Goal: Information Seeking & Learning: Learn about a topic

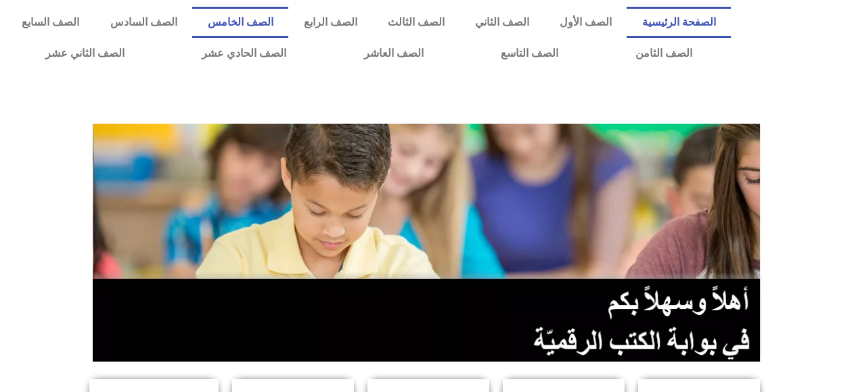
click at [288, 17] on link "الصف الخامس" at bounding box center [240, 22] width 96 height 31
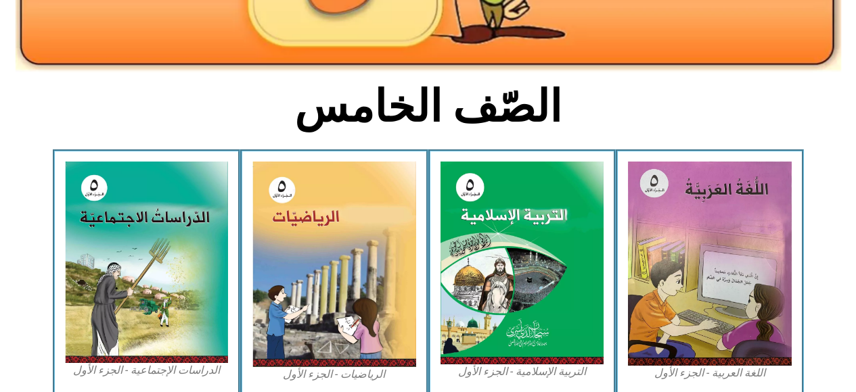
scroll to position [279, 0]
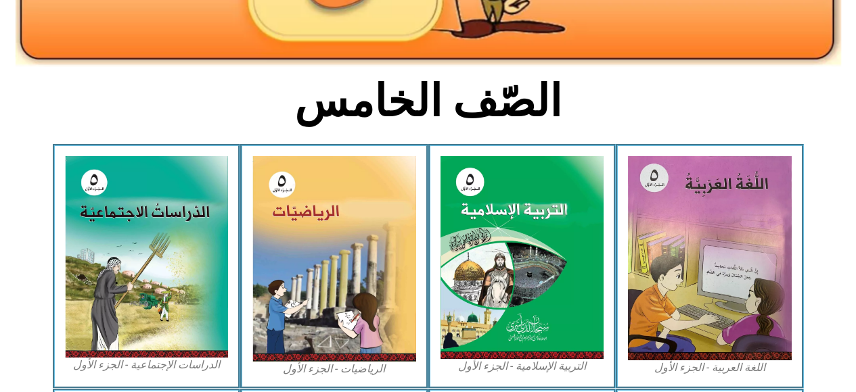
click at [386, 281] on img at bounding box center [334, 259] width 164 height 206
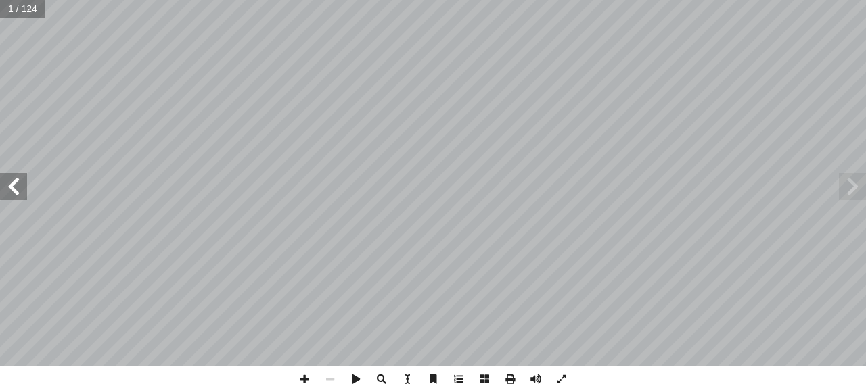
click at [16, 187] on span at bounding box center [13, 186] width 27 height 27
click at [17, 193] on span at bounding box center [13, 186] width 27 height 27
click at [13, 189] on span at bounding box center [13, 186] width 27 height 27
click at [14, 189] on span at bounding box center [13, 186] width 27 height 27
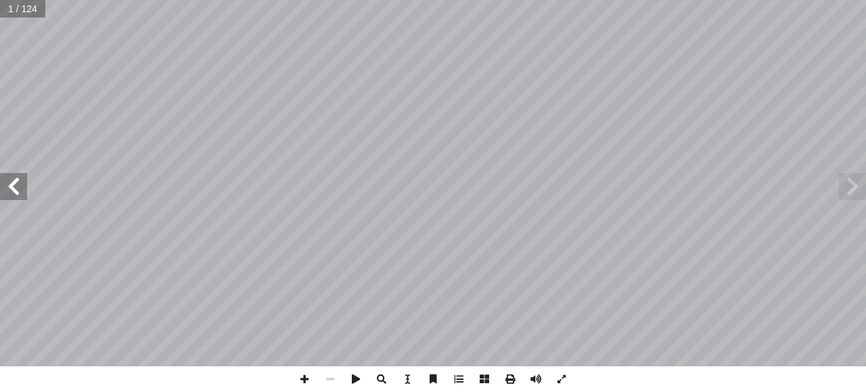
click at [18, 187] on span at bounding box center [13, 186] width 27 height 27
click at [12, 184] on span at bounding box center [13, 186] width 27 height 27
click at [14, 187] on span at bounding box center [13, 186] width 27 height 27
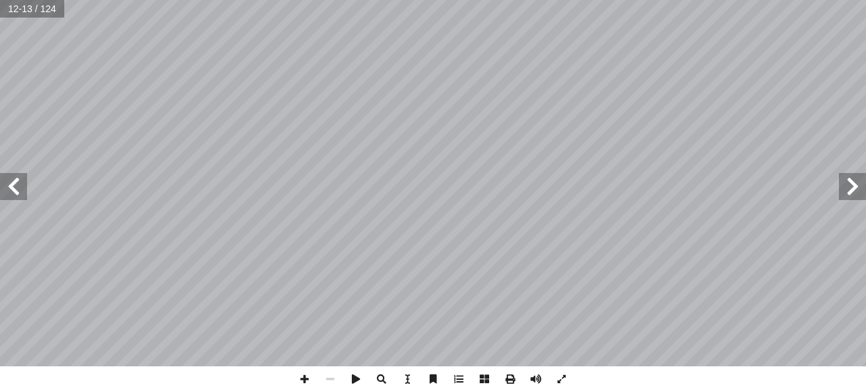
click at [17, 187] on span at bounding box center [13, 186] width 27 height 27
click at [7, 194] on span at bounding box center [13, 186] width 27 height 27
click at [10, 189] on span at bounding box center [13, 186] width 27 height 27
click at [13, 180] on span at bounding box center [13, 186] width 27 height 27
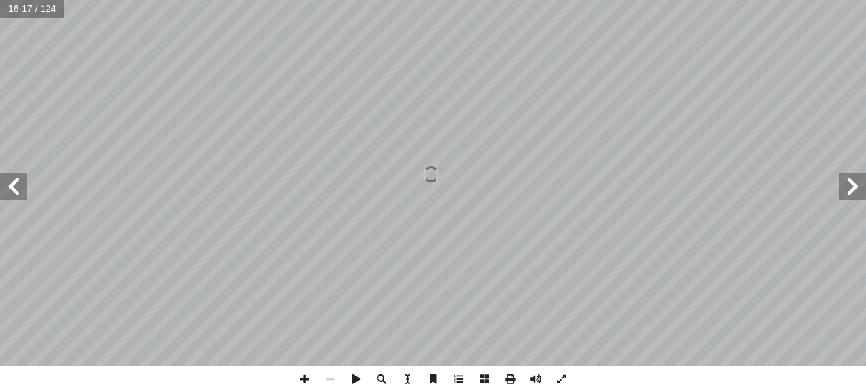
click at [18, 185] on span at bounding box center [13, 186] width 27 height 27
click at [11, 181] on span at bounding box center [13, 186] width 27 height 27
click at [17, 183] on span at bounding box center [13, 186] width 27 height 27
click at [14, 184] on span at bounding box center [13, 186] width 27 height 27
click at [843, 190] on span at bounding box center [852, 186] width 27 height 27
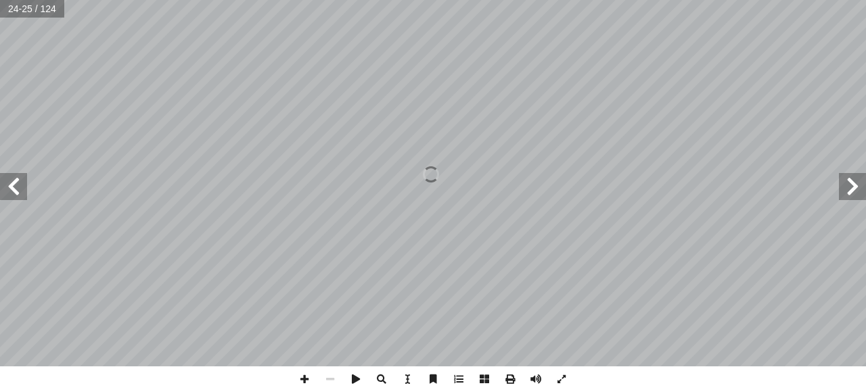
click at [850, 185] on span at bounding box center [852, 186] width 27 height 27
click at [845, 189] on span at bounding box center [852, 186] width 27 height 27
click at [17, 186] on span at bounding box center [13, 186] width 27 height 27
click at [22, 194] on span at bounding box center [13, 186] width 27 height 27
click at [843, 192] on span at bounding box center [852, 186] width 27 height 27
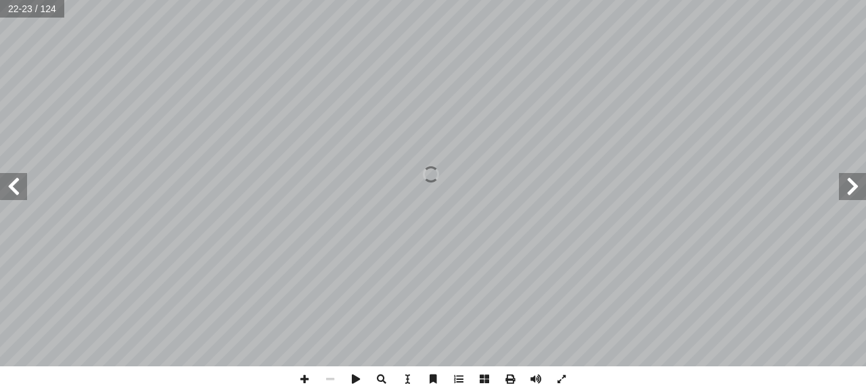
click at [844, 187] on span at bounding box center [852, 186] width 27 height 27
click at [19, 186] on span at bounding box center [13, 186] width 27 height 27
click at [11, 189] on span at bounding box center [13, 186] width 27 height 27
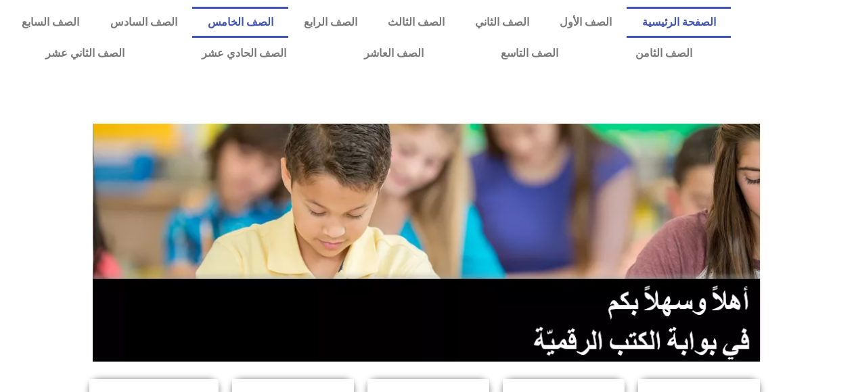
click at [288, 22] on link "الصف الخامس" at bounding box center [240, 22] width 96 height 31
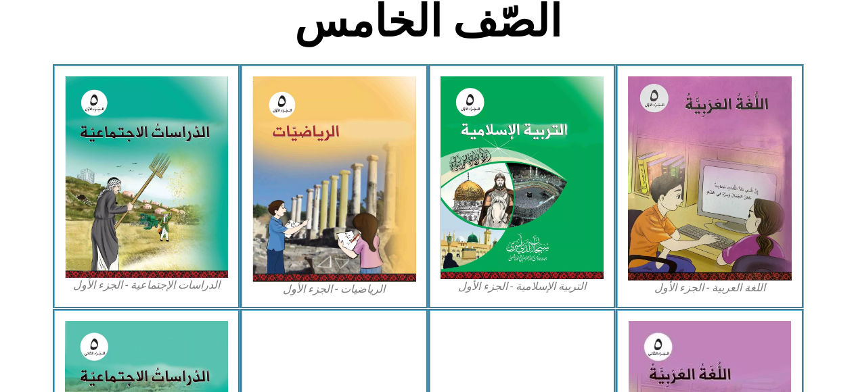
scroll to position [361, 0]
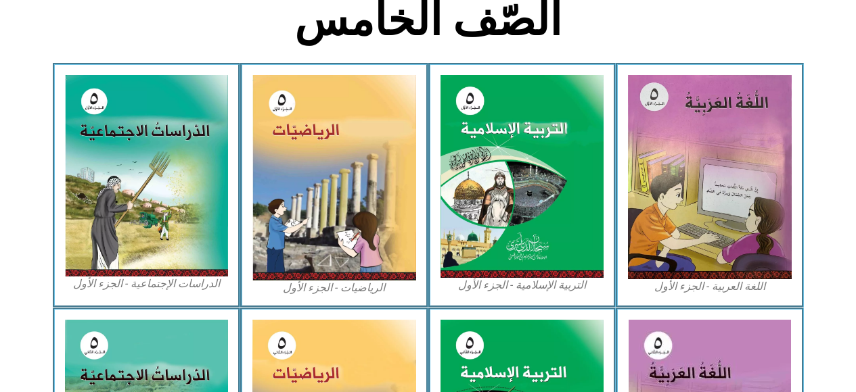
click at [387, 250] on img at bounding box center [334, 178] width 164 height 206
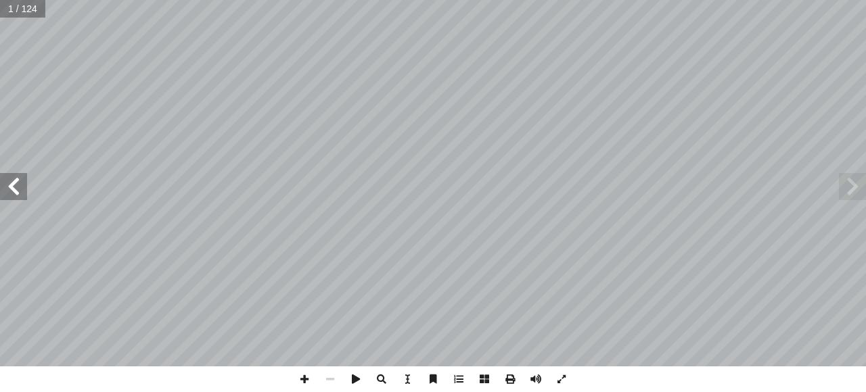
click at [13, 186] on span at bounding box center [13, 186] width 27 height 27
click at [6, 189] on span at bounding box center [13, 186] width 27 height 27
click at [18, 187] on span at bounding box center [13, 186] width 27 height 27
click at [15, 187] on span at bounding box center [13, 186] width 27 height 27
click at [15, 193] on span at bounding box center [13, 186] width 27 height 27
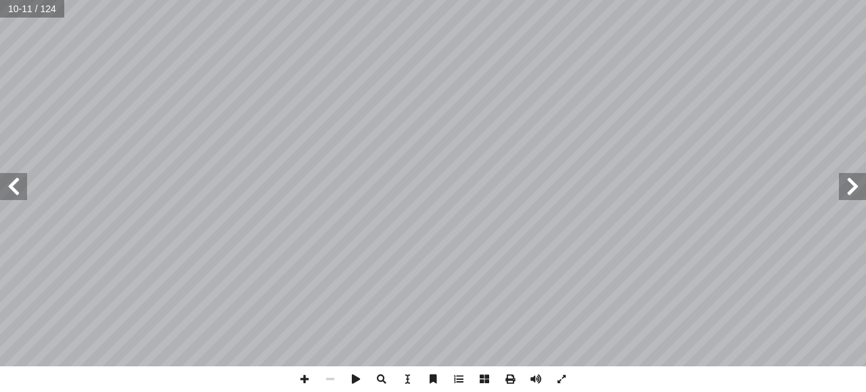
click at [13, 197] on span at bounding box center [13, 186] width 27 height 27
click at [12, 189] on span at bounding box center [13, 186] width 27 height 27
click at [7, 188] on span at bounding box center [13, 186] width 27 height 27
click at [17, 186] on span at bounding box center [13, 186] width 27 height 27
click at [11, 181] on span at bounding box center [13, 186] width 27 height 27
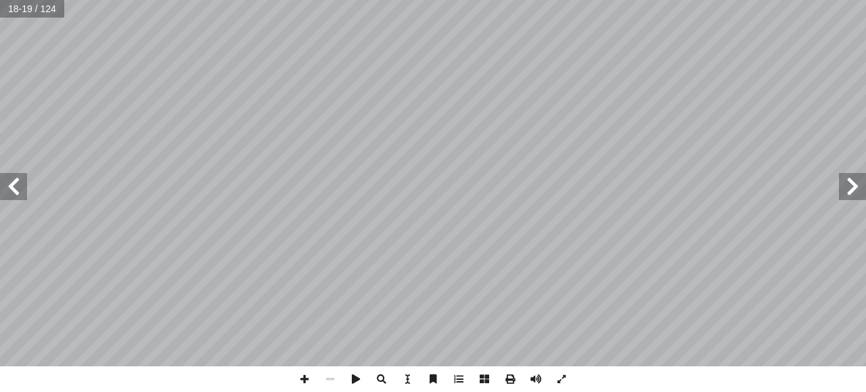
click at [21, 191] on span at bounding box center [13, 186] width 27 height 27
click at [11, 182] on span at bounding box center [13, 186] width 27 height 27
click at [14, 186] on span at bounding box center [13, 186] width 27 height 27
